Goal: Task Accomplishment & Management: Complete application form

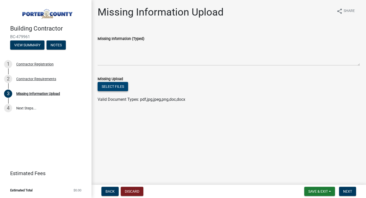
click at [121, 89] on button "Select files" at bounding box center [113, 86] width 30 height 9
click at [108, 84] on button "Select files" at bounding box center [113, 86] width 30 height 9
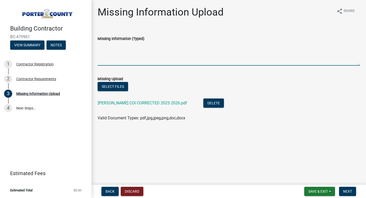
click at [119, 59] on textarea "Missing Information (Typed)" at bounding box center [229, 54] width 262 height 24
type textarea "Corrected COI form. I am still working on our bond getting recorded!"
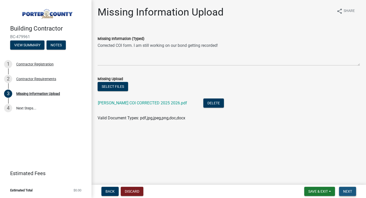
click at [350, 190] on span "Next" at bounding box center [347, 191] width 9 height 4
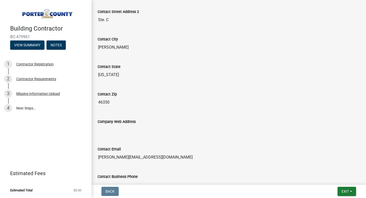
scroll to position [316, 0]
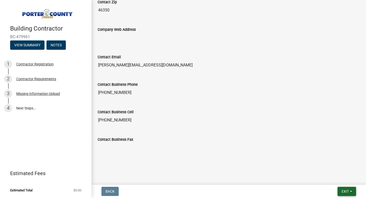
click at [343, 191] on span "Exit" at bounding box center [344, 191] width 7 height 4
click at [336, 176] on button "Save & Exit" at bounding box center [336, 178] width 41 height 12
